Goal: Task Accomplishment & Management: Use online tool/utility

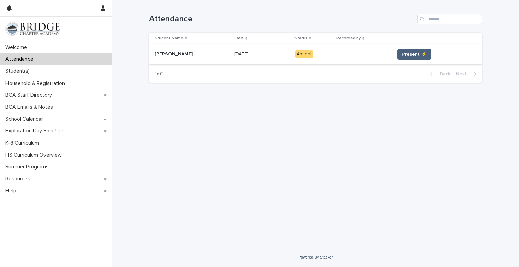
click at [408, 53] on span "Present ⚡" at bounding box center [414, 54] width 25 height 7
click at [408, 52] on span "Present ⚡" at bounding box center [414, 54] width 25 height 7
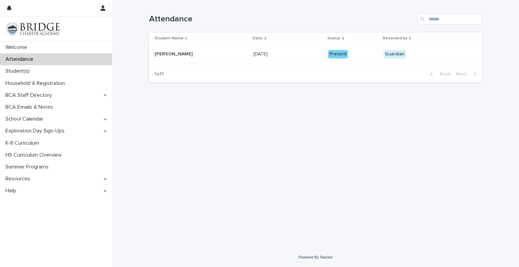
click at [341, 53] on div "Present" at bounding box center [338, 54] width 20 height 8
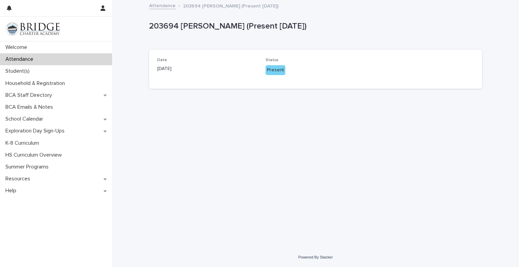
click at [276, 71] on div "Present" at bounding box center [276, 70] width 20 height 10
click at [309, 70] on p "Present" at bounding box center [316, 70] width 100 height 10
